Goal: Navigation & Orientation: Find specific page/section

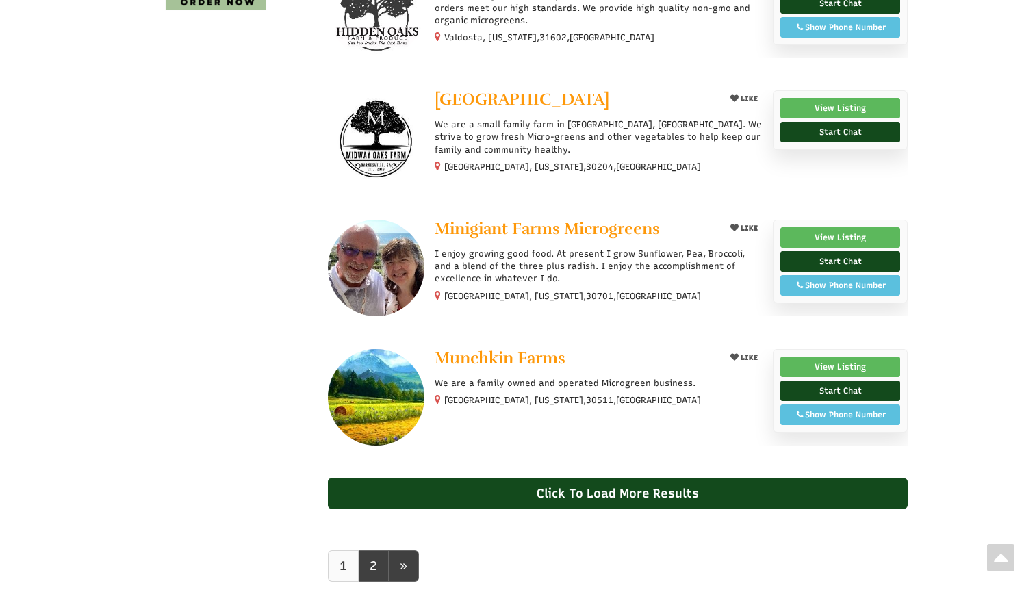
scroll to position [1027, 0]
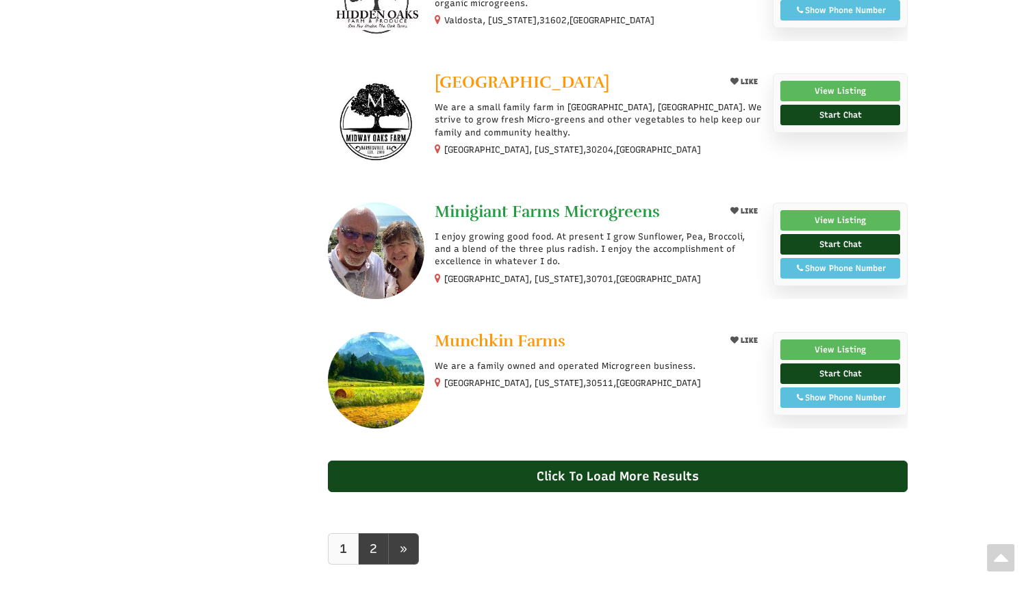
click at [537, 207] on span "Minigiant Farms Microgreens" at bounding box center [547, 211] width 225 height 21
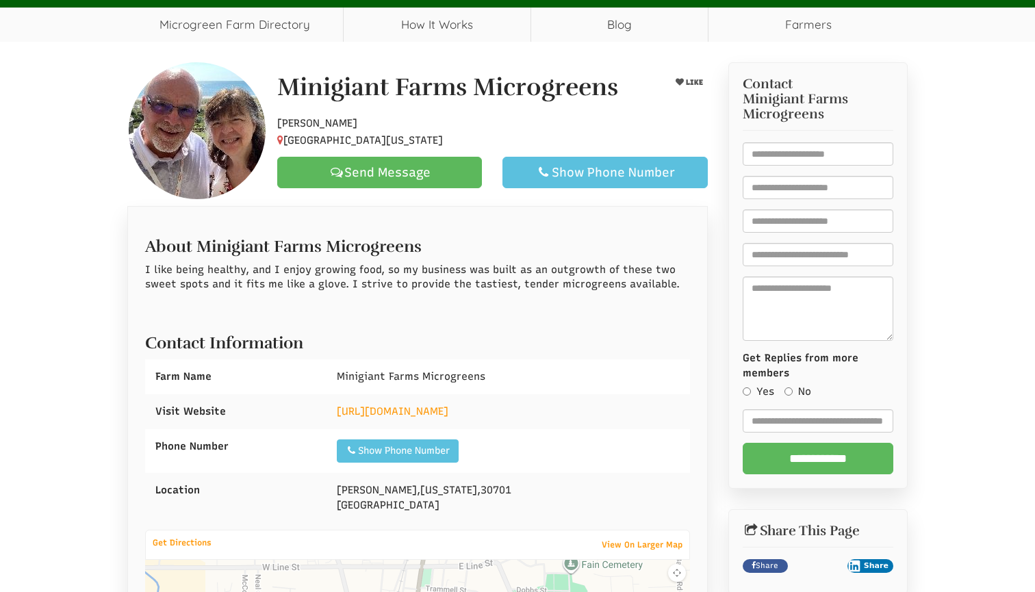
scroll to position [143, 0]
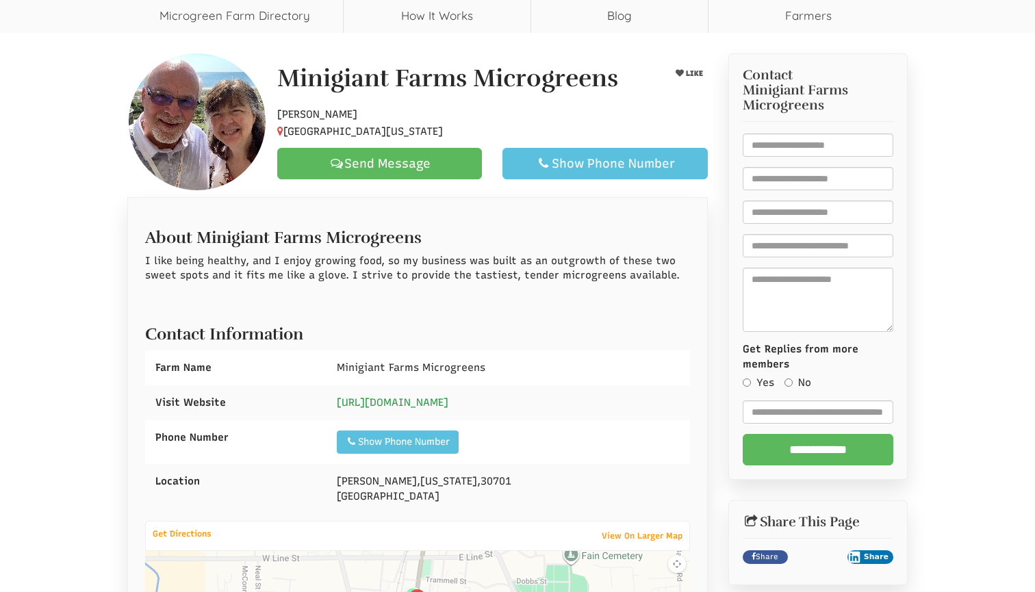
click at [422, 396] on link "https://minigiantfarmsmicrogreens.com/" at bounding box center [393, 402] width 112 height 12
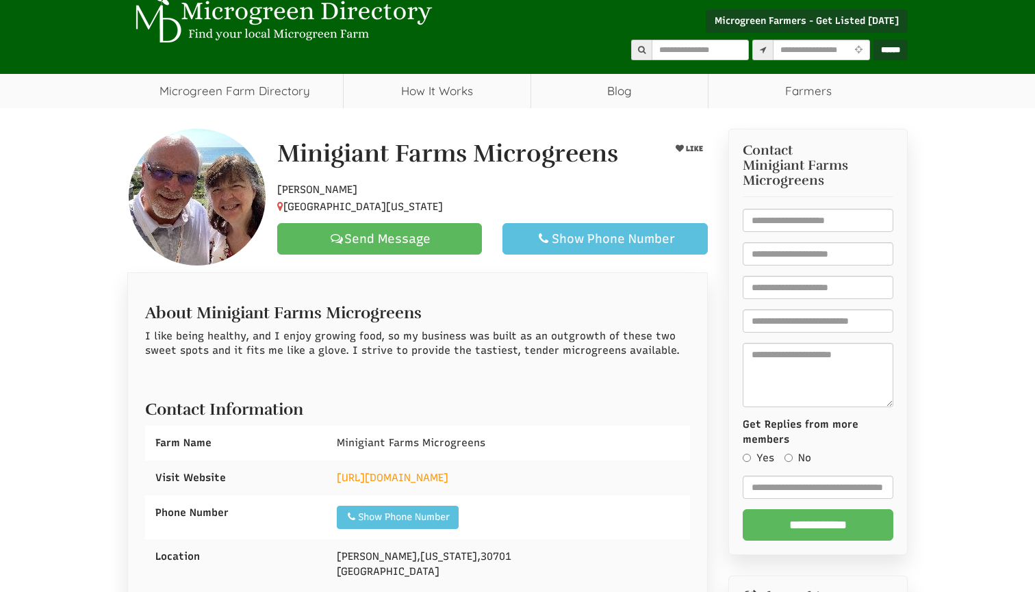
scroll to position [73, 0]
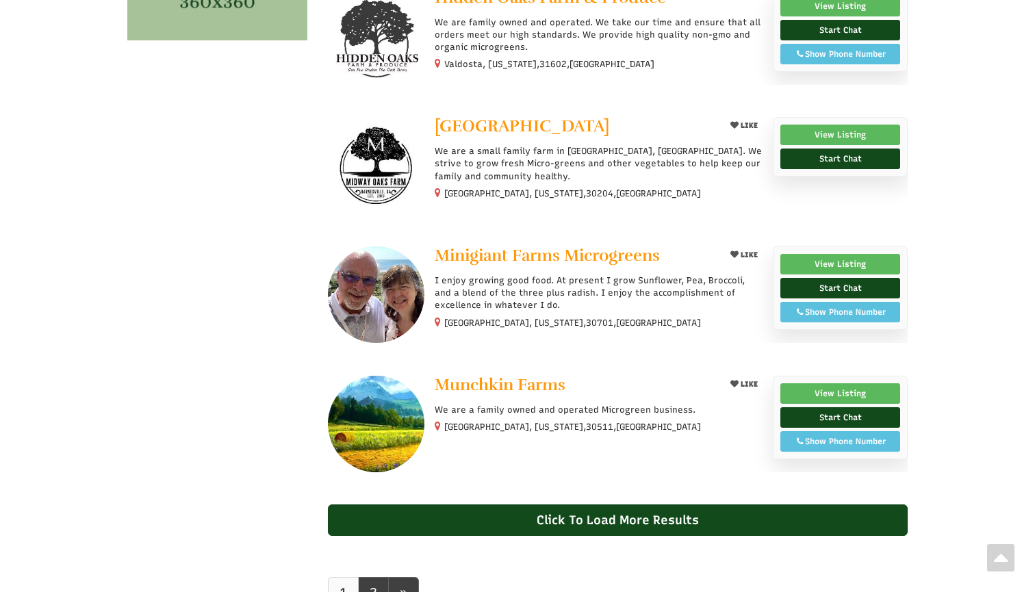
scroll to position [990, 0]
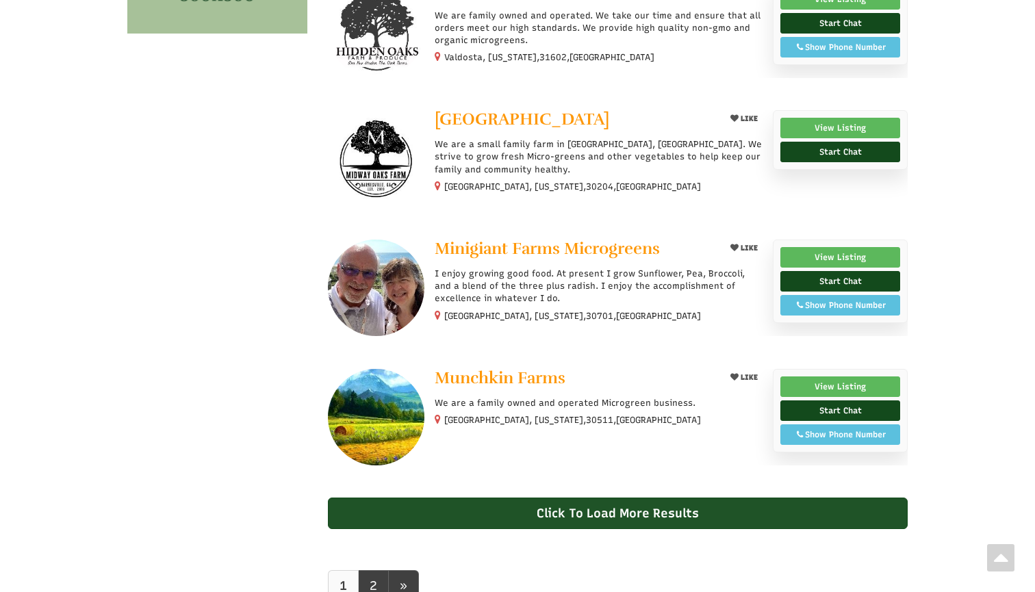
click at [586, 502] on div "Click To Load More Results" at bounding box center [618, 513] width 581 height 31
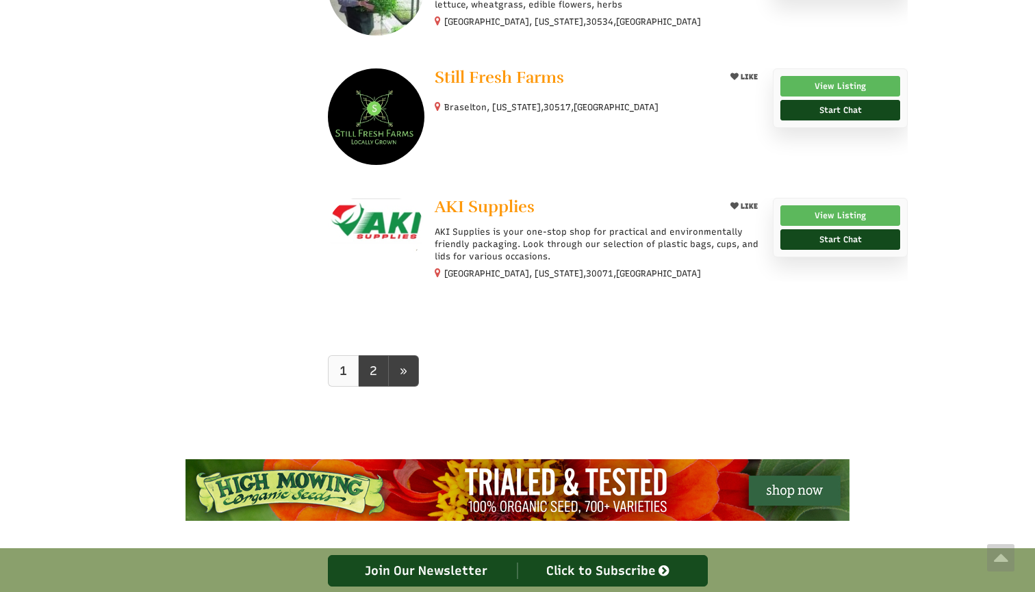
scroll to position [1550, 0]
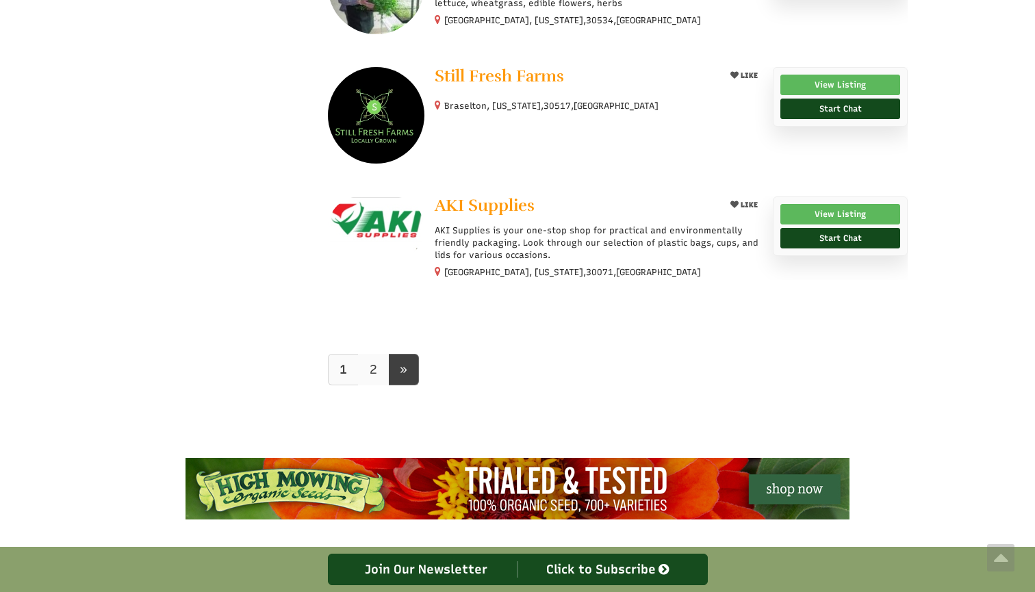
click at [367, 361] on link "2" at bounding box center [373, 369] width 31 height 31
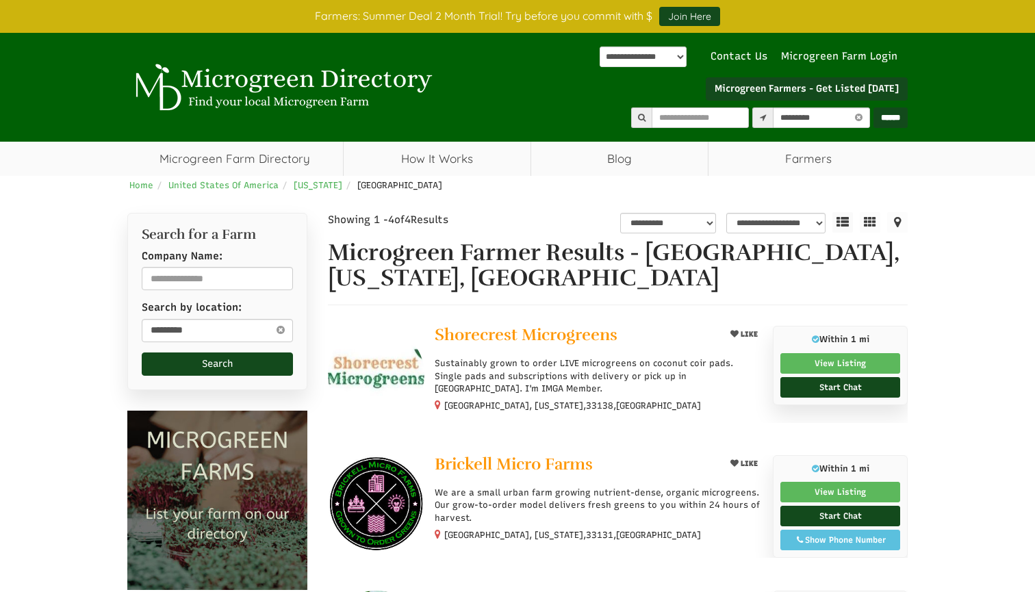
select select "********"
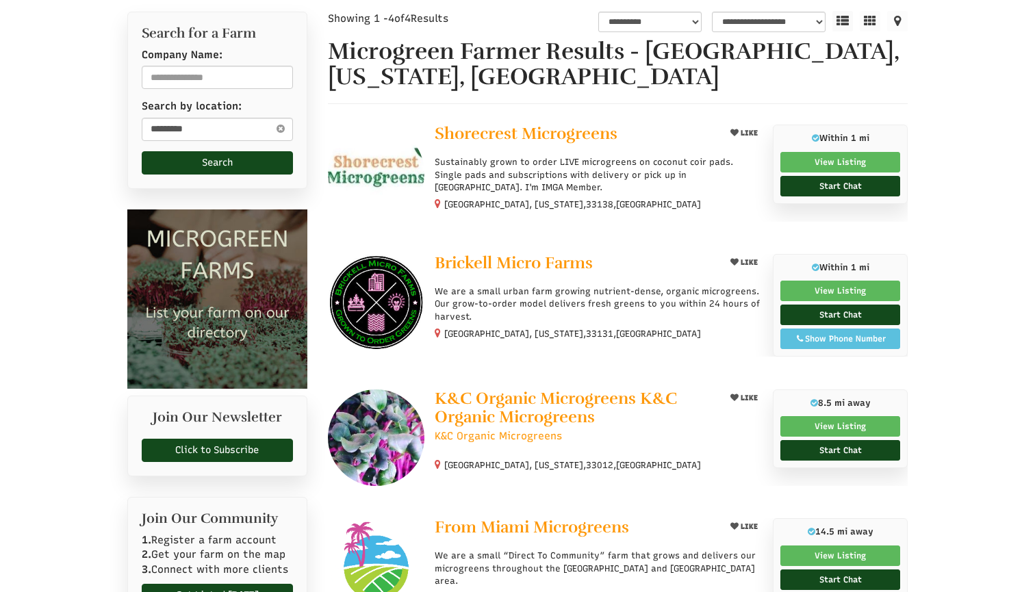
scroll to position [199, 0]
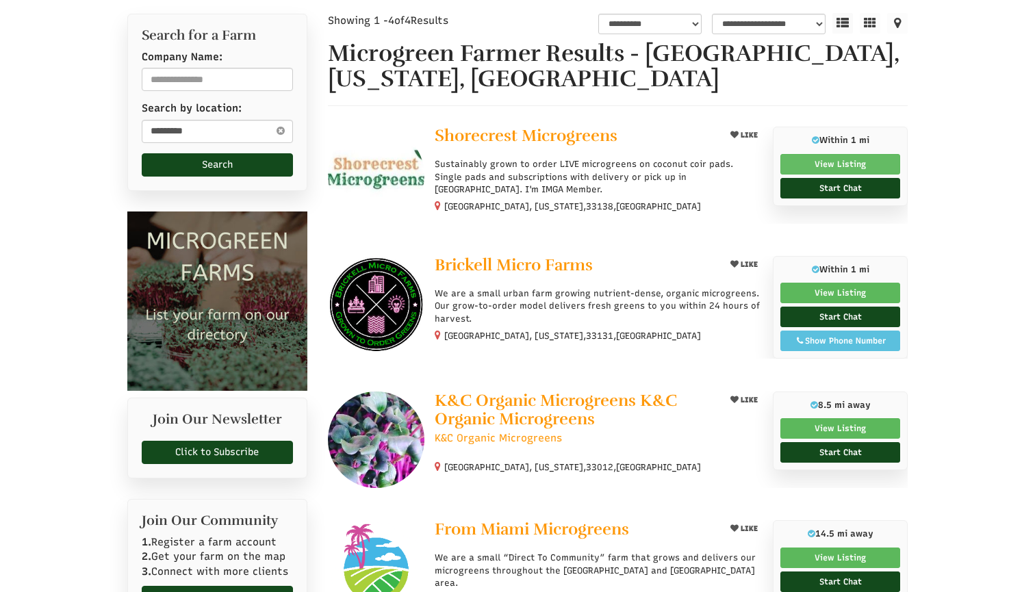
click at [843, 164] on link "View Listing" at bounding box center [840, 164] width 120 height 21
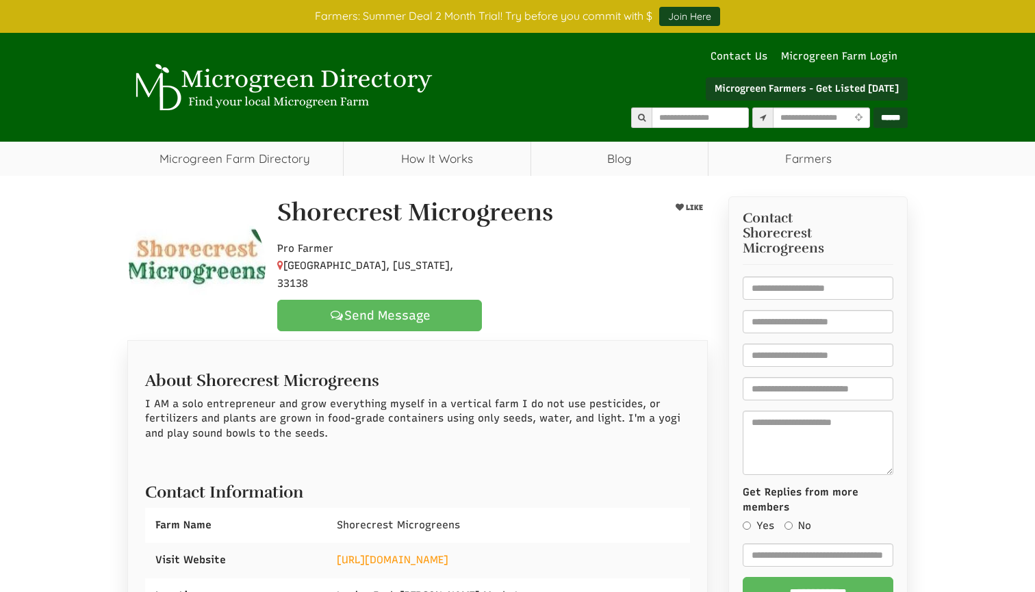
select select "Language Translate Widget"
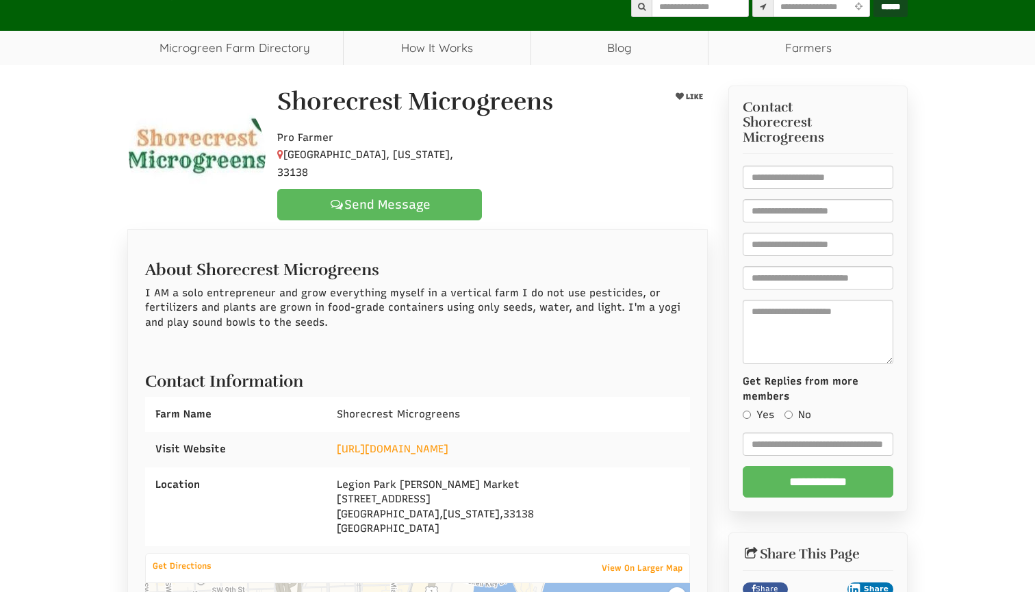
scroll to position [193, 0]
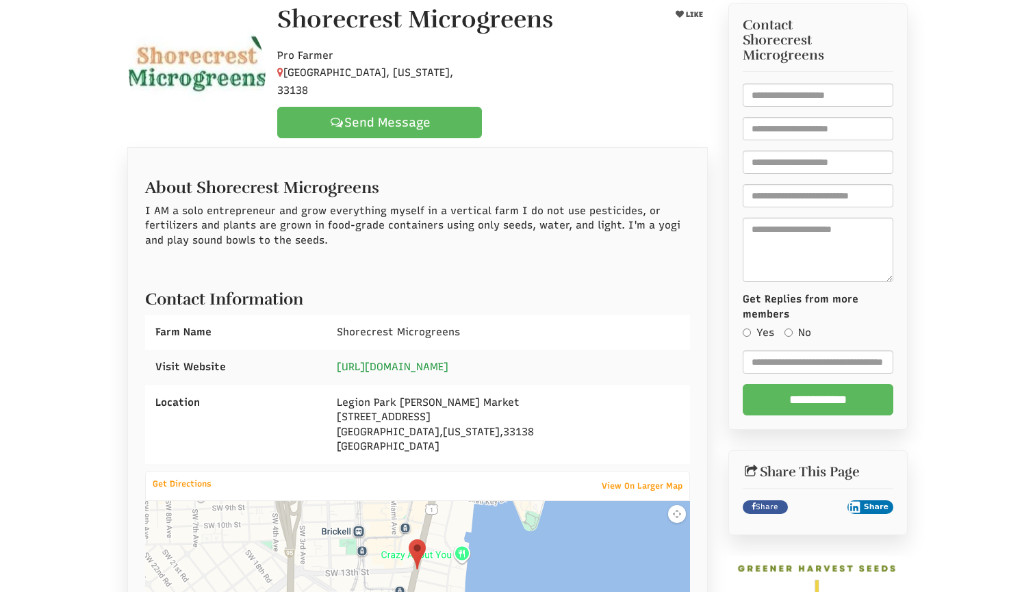
click at [448, 364] on link "https://shorecrestmicrogreens.com/" at bounding box center [393, 367] width 112 height 12
